Goal: Find specific page/section: Find specific page/section

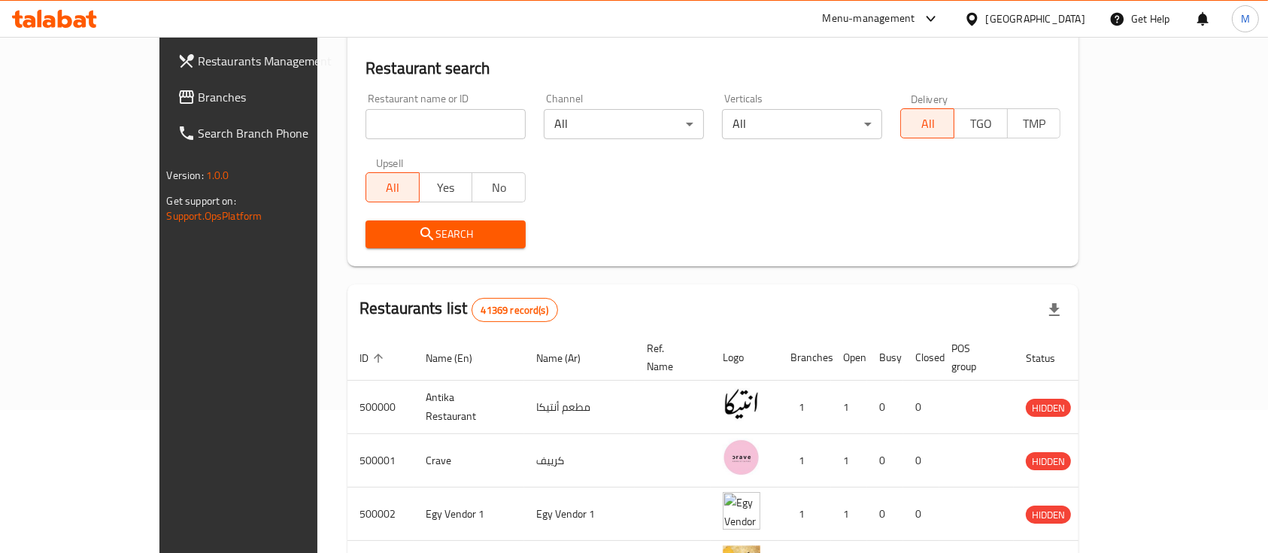
scroll to position [141, 0]
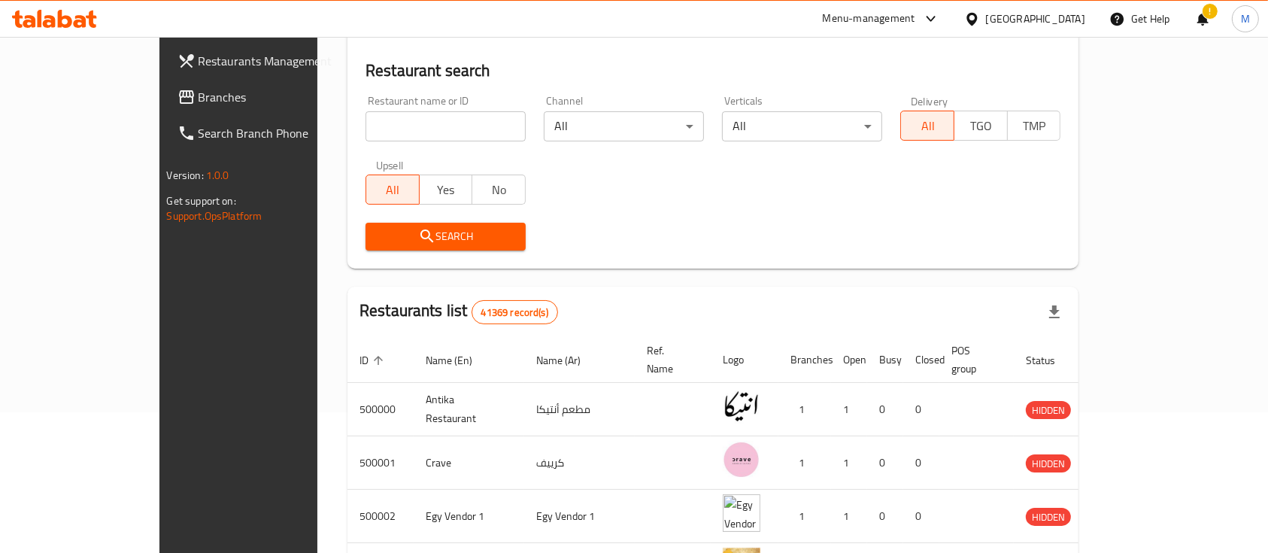
click at [752, 256] on div "Search" at bounding box center [712, 237] width 713 height 46
click at [365, 120] on input "search" at bounding box center [445, 126] width 160 height 30
type input "ب"
type input "d"
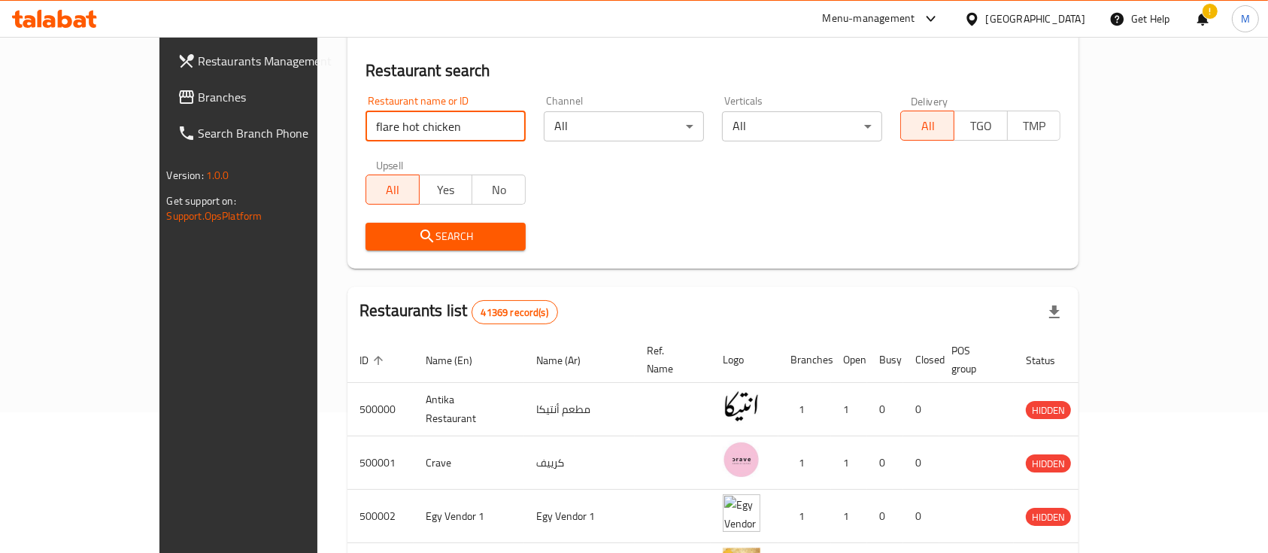
click button "Search" at bounding box center [445, 237] width 160 height 28
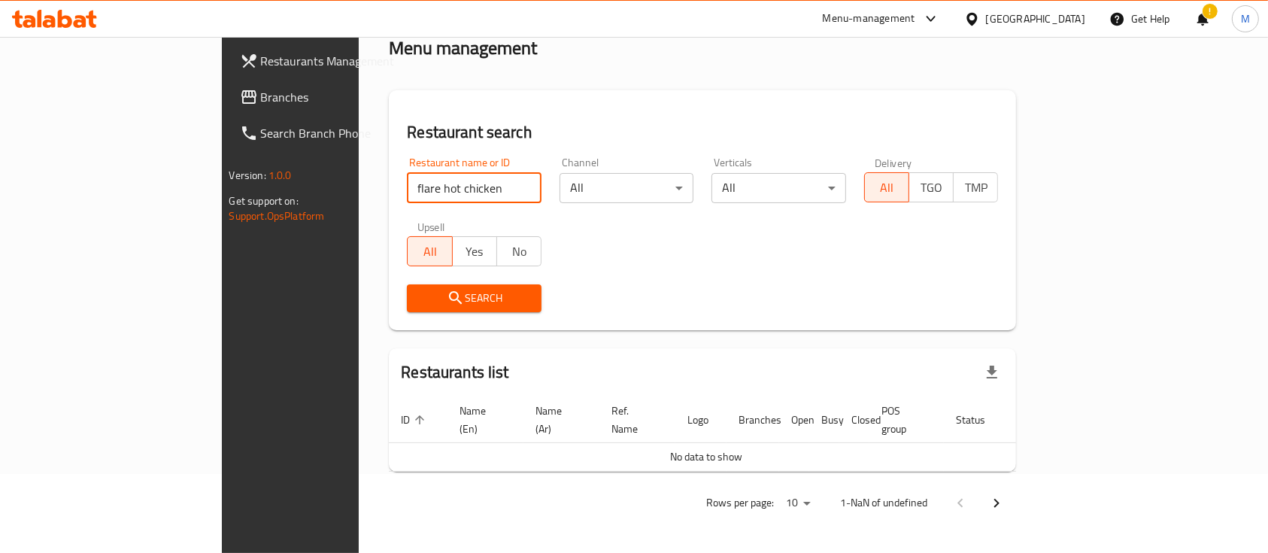
scroll to position [61, 0]
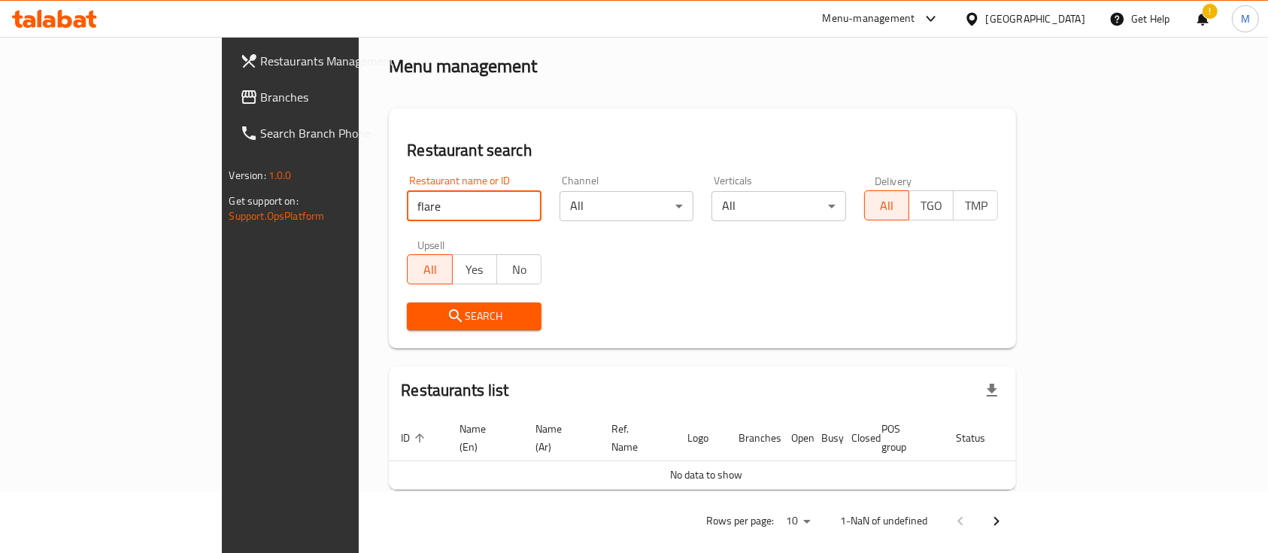
type input "flare"
click button "Search" at bounding box center [474, 316] width 135 height 28
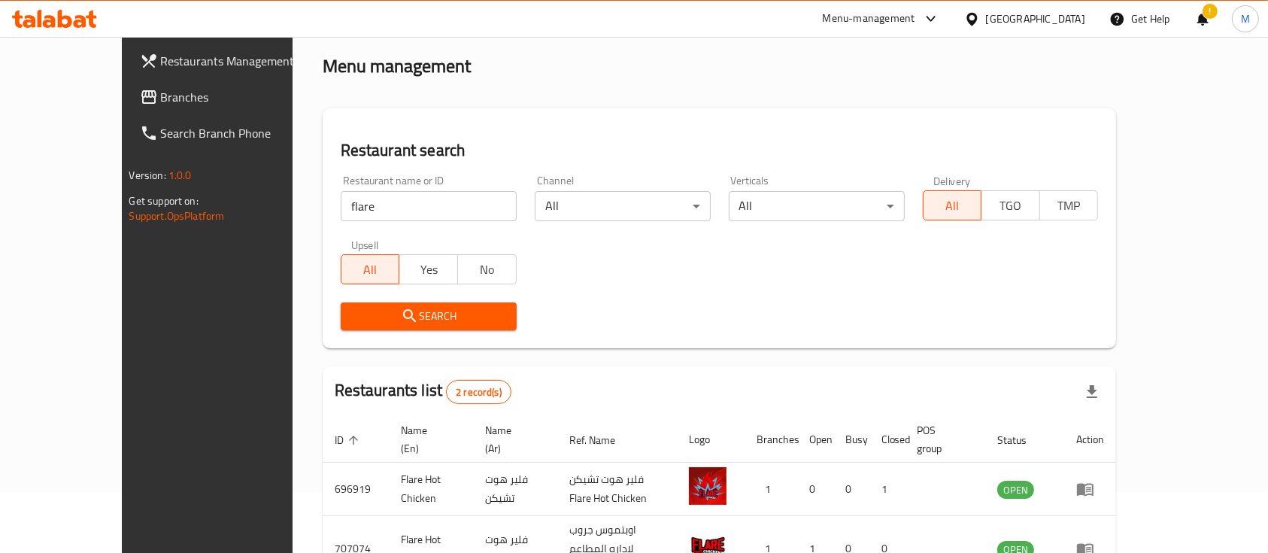
scroll to position [140, 0]
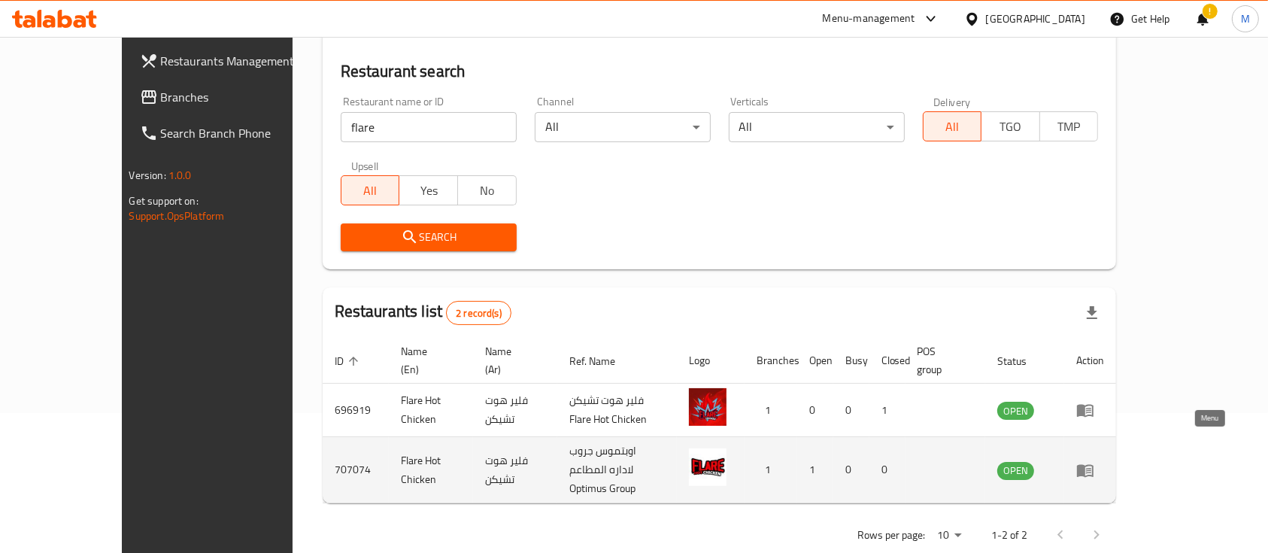
click at [1094, 461] on icon "enhanced table" at bounding box center [1085, 470] width 18 height 18
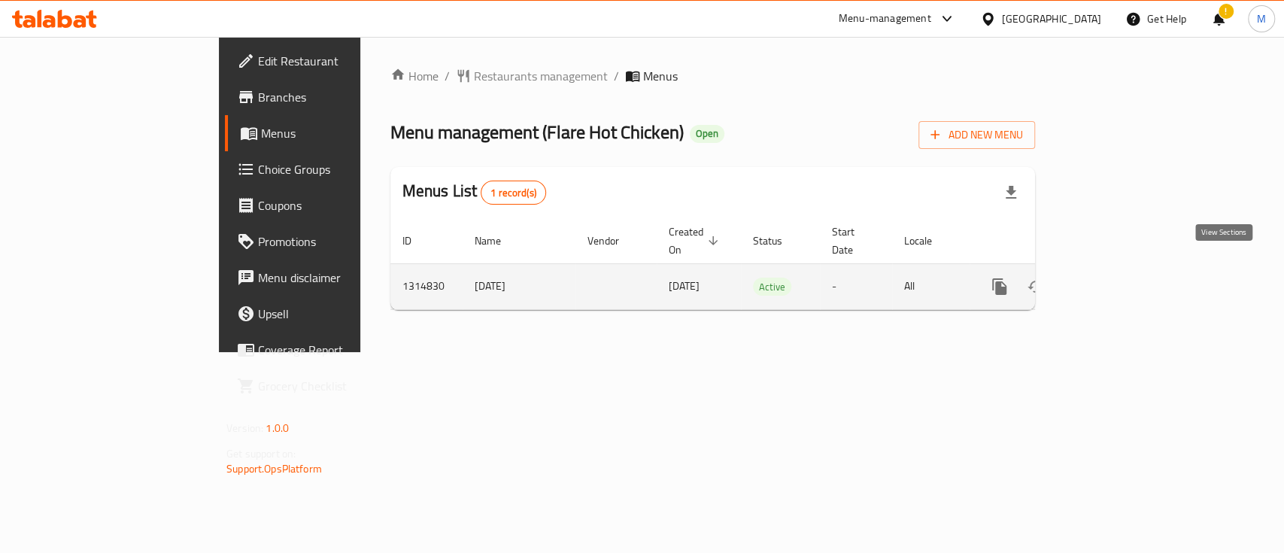
click at [1117, 278] on icon "enhanced table" at bounding box center [1108, 287] width 18 height 18
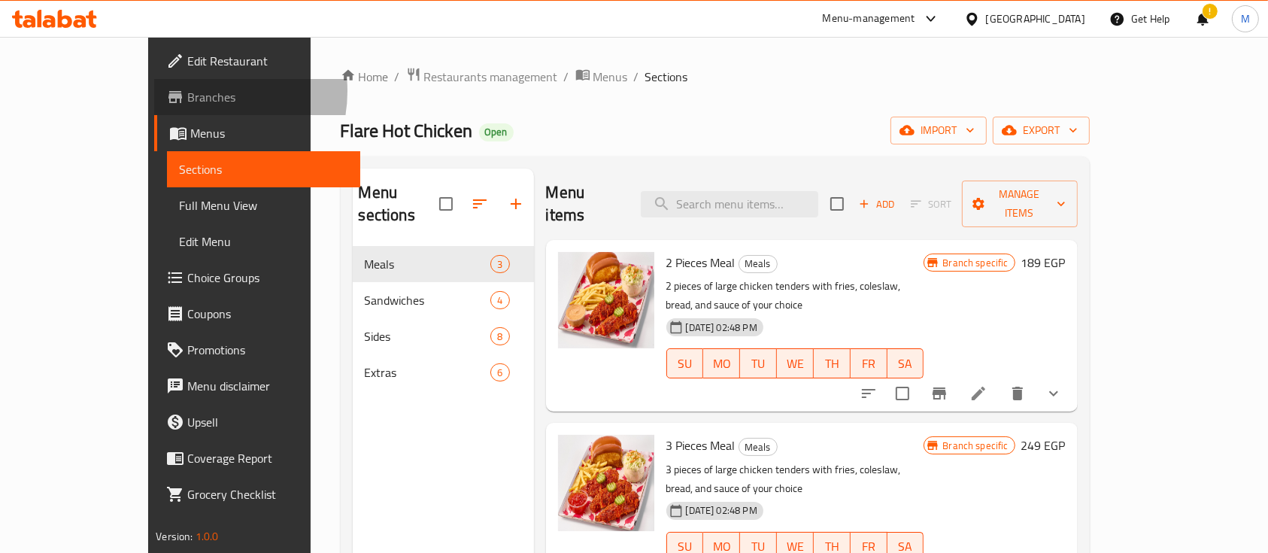
click at [187, 91] on span "Branches" at bounding box center [267, 97] width 161 height 18
